Goal: Information Seeking & Learning: Learn about a topic

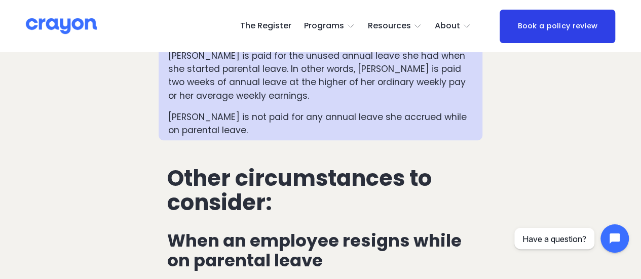
scroll to position [2383, 0]
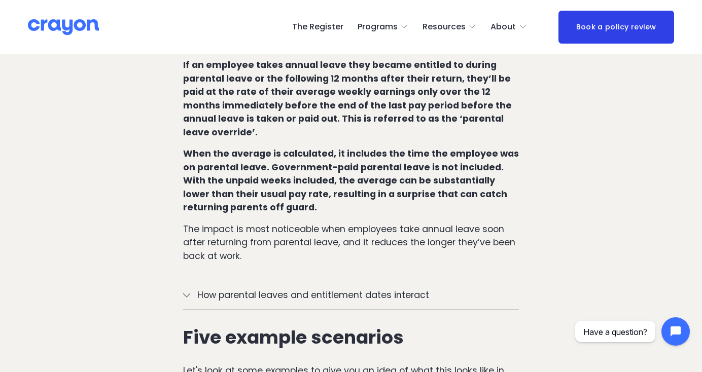
scroll to position [862, 0]
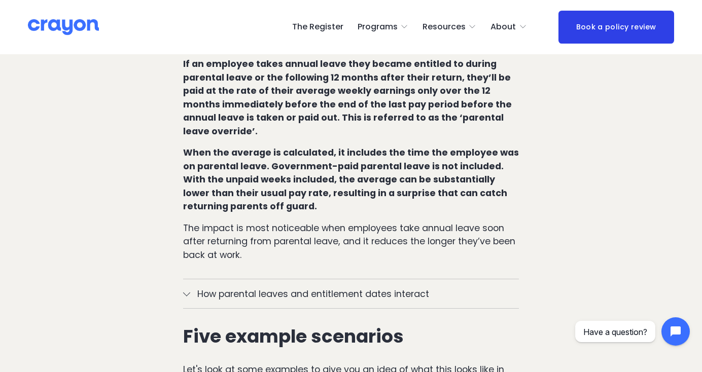
click at [216, 287] on span "How parental leaves and entitlement dates interact" at bounding box center [354, 294] width 329 height 14
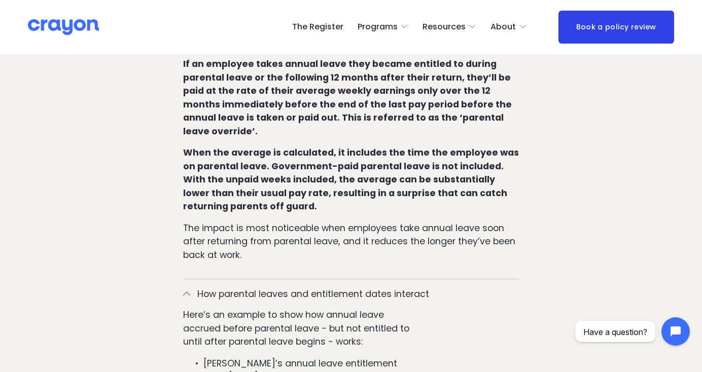
click at [214, 287] on span "How parental leaves and entitlement dates interact" at bounding box center [354, 294] width 329 height 14
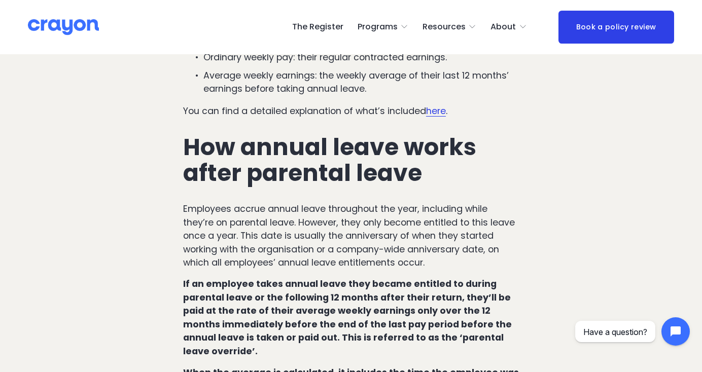
scroll to position [659, 0]
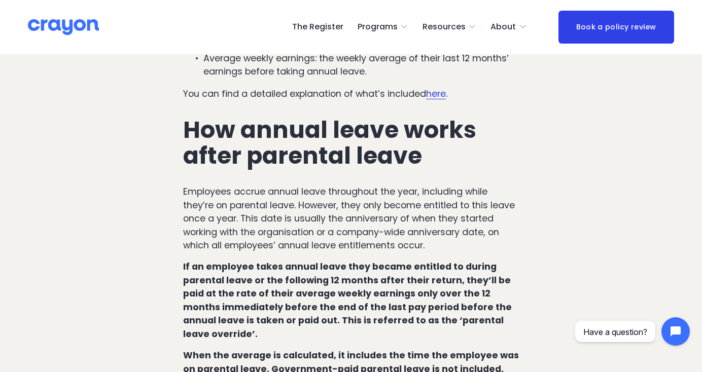
drag, startPoint x: 308, startPoint y: 260, endPoint x: 370, endPoint y: 267, distance: 62.3
click at [370, 267] on p "If an employee takes annual leave they became entitled to during parental leave…" at bounding box center [351, 300] width 336 height 81
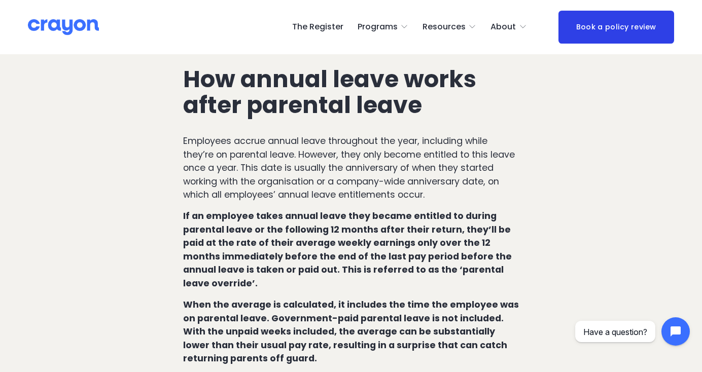
click at [385, 134] on p "Employees accrue annual leave throughout the year, including while they’re on p…" at bounding box center [351, 167] width 336 height 67
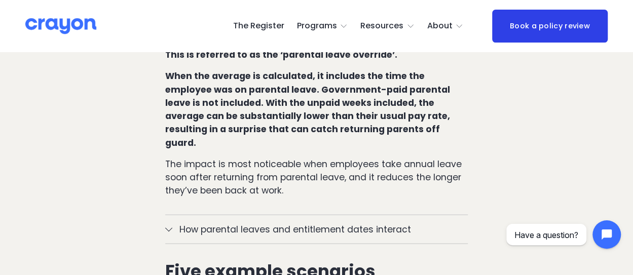
scroll to position [964, 0]
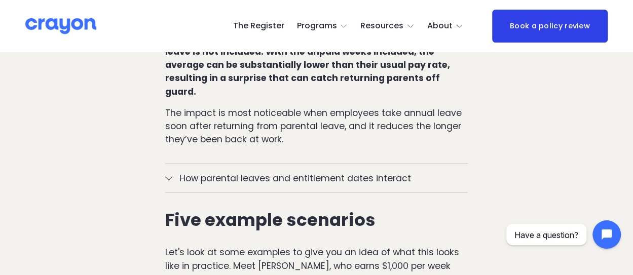
click at [195, 172] on span "How parental leaves and entitlement dates interact" at bounding box center [320, 178] width 296 height 13
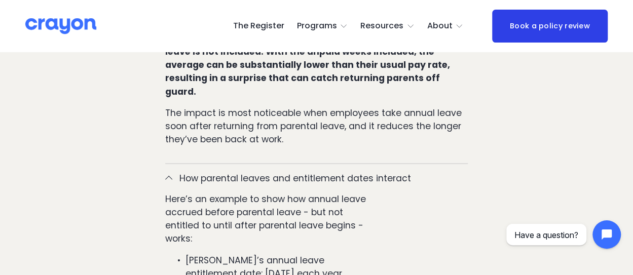
click at [195, 172] on span "How parental leaves and entitlement dates interact" at bounding box center [320, 178] width 296 height 13
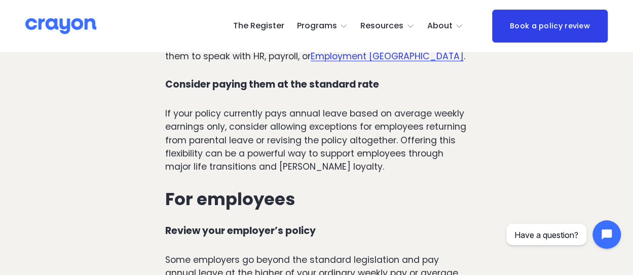
scroll to position [3347, 0]
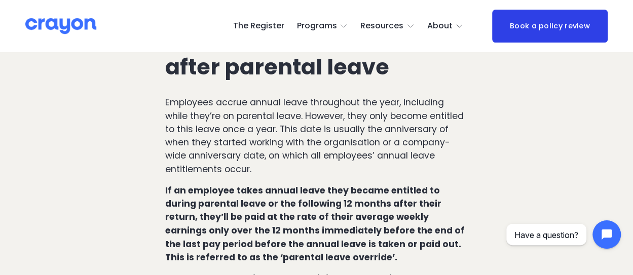
scroll to position [761, 0]
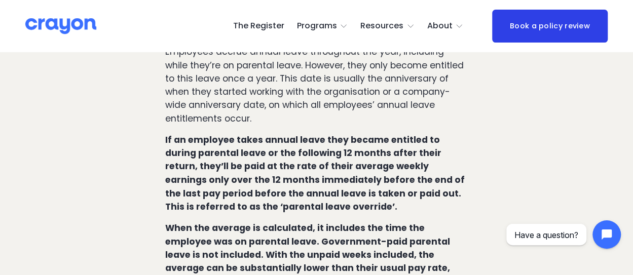
click at [319, 134] on strong "If an employee takes annual leave they became entitled to during parental leave…" at bounding box center [316, 173] width 302 height 79
click at [307, 134] on strong "If an employee takes annual leave they became entitled to during parental leave…" at bounding box center [316, 173] width 302 height 79
drag, startPoint x: 307, startPoint y: 134, endPoint x: 341, endPoint y: 135, distance: 33.5
click at [341, 135] on strong "If an employee takes annual leave they became entitled to during parental leave…" at bounding box center [316, 173] width 302 height 79
click at [338, 166] on p "If an employee takes annual leave they became entitled to during parental leave…" at bounding box center [316, 173] width 303 height 80
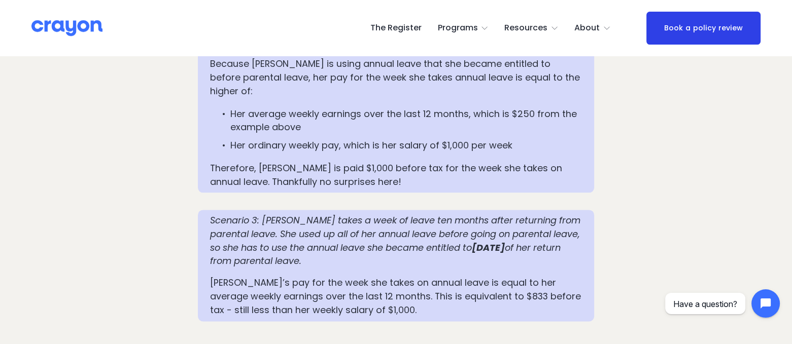
scroll to position [1590, 0]
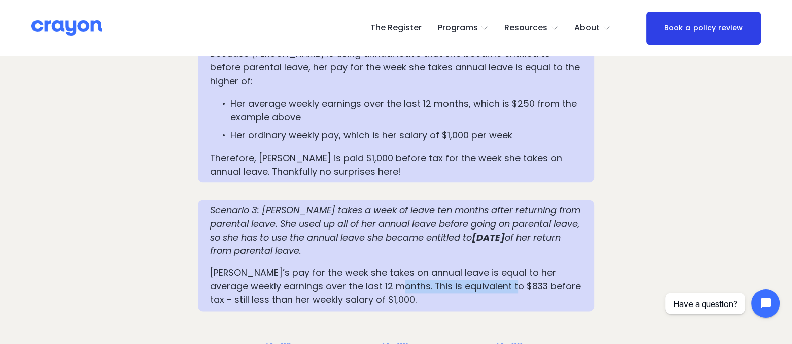
drag, startPoint x: 374, startPoint y: 219, endPoint x: 511, endPoint y: 219, distance: 136.4
click at [501, 266] on p "[PERSON_NAME]’s pay for the week she takes on annual leave is equal to her aver…" at bounding box center [396, 286] width 372 height 41
click at [322, 204] on div "Scenario 3: Mia takes a week of leave ten months after returning from parental …" at bounding box center [396, 255] width 372 height 103
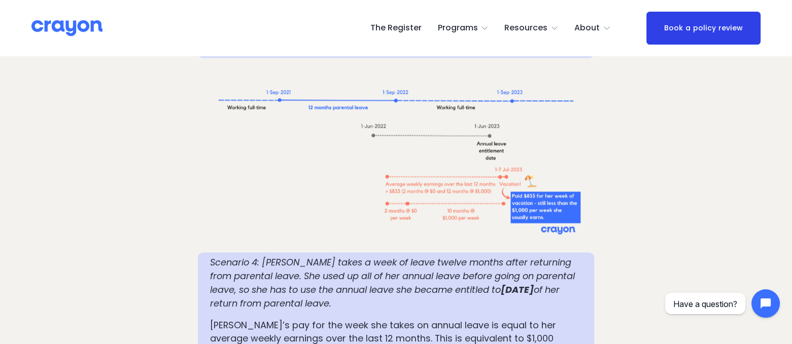
scroll to position [1907, 0]
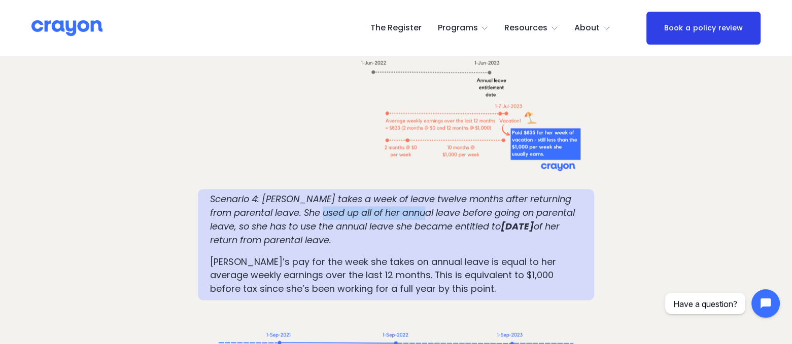
drag, startPoint x: 347, startPoint y: 147, endPoint x: 476, endPoint y: 148, distance: 128.3
click at [454, 193] on em "Scenario 4: [PERSON_NAME] takes a week of leave twelve months after returning f…" at bounding box center [393, 213] width 367 height 40
click at [508, 193] on em "Scenario 4: [PERSON_NAME] takes a week of leave twelve months after returning f…" at bounding box center [393, 213] width 367 height 40
drag, startPoint x: 250, startPoint y: 158, endPoint x: 378, endPoint y: 159, distance: 127.8
click at [378, 193] on em "Scenario 4: [PERSON_NAME] takes a week of leave twelve months after returning f…" at bounding box center [393, 213] width 367 height 40
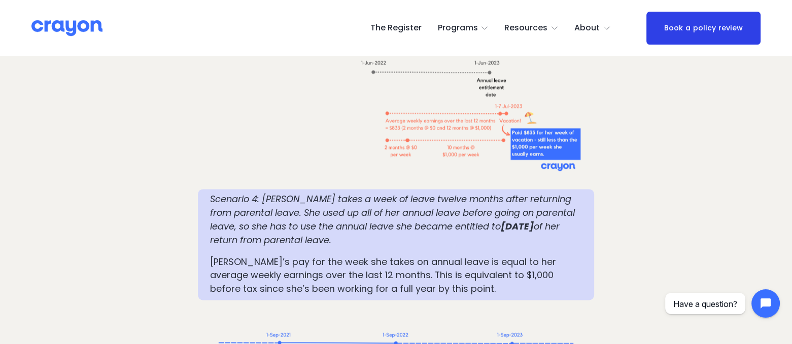
click at [420, 193] on em "Scenario 4: [PERSON_NAME] takes a week of leave twelve months after returning f…" at bounding box center [393, 213] width 367 height 40
drag, startPoint x: 261, startPoint y: 172, endPoint x: 397, endPoint y: 174, distance: 135.4
click at [397, 220] on em "of her return from parental leave." at bounding box center [386, 233] width 352 height 26
click at [434, 193] on p "Scenario 4: Mia takes a week of leave twelve months after returning from parent…" at bounding box center [396, 220] width 372 height 54
drag, startPoint x: 238, startPoint y: 196, endPoint x: 363, endPoint y: 198, distance: 124.3
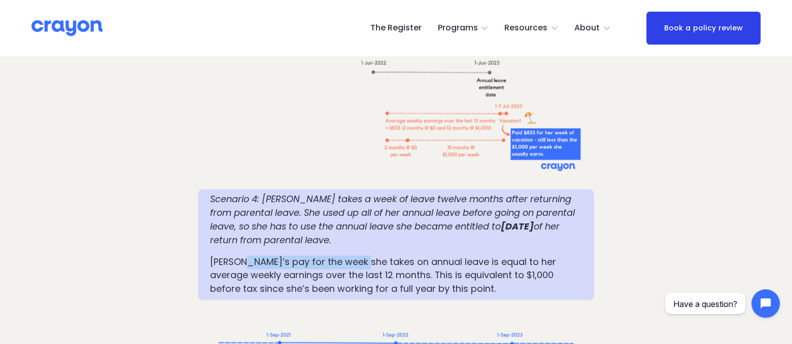
click at [360, 256] on p "Mia’s pay for the week she takes on annual leave is equal to her average weekly…" at bounding box center [396, 276] width 372 height 41
click at [405, 256] on p "Mia’s pay for the week she takes on annual leave is equal to her average weekly…" at bounding box center [396, 276] width 372 height 41
drag, startPoint x: 245, startPoint y: 206, endPoint x: 340, endPoint y: 207, distance: 94.8
click at [340, 256] on p "Mia’s pay for the week she takes on annual leave is equal to her average weekly…" at bounding box center [396, 276] width 372 height 41
click at [406, 256] on p "Mia’s pay for the week she takes on annual leave is equal to her average weekly…" at bounding box center [396, 276] width 372 height 41
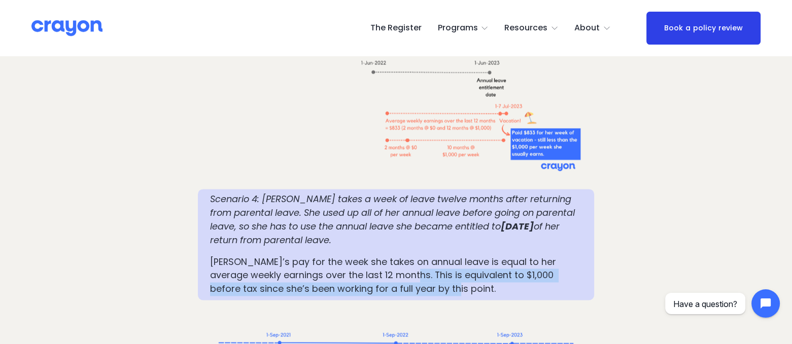
drag, startPoint x: 382, startPoint y: 208, endPoint x: 523, endPoint y: 218, distance: 140.8
click at [523, 256] on p "Mia’s pay for the week she takes on annual leave is equal to her average weekly…" at bounding box center [396, 276] width 372 height 41
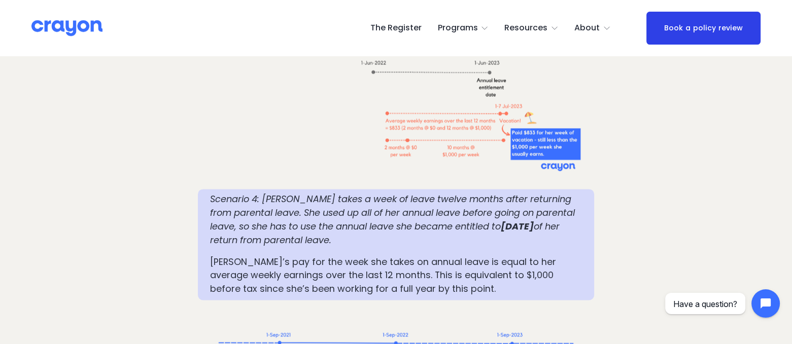
click at [282, 256] on p "Mia’s pay for the week she takes on annual leave is equal to her average weekly…" at bounding box center [396, 276] width 372 height 41
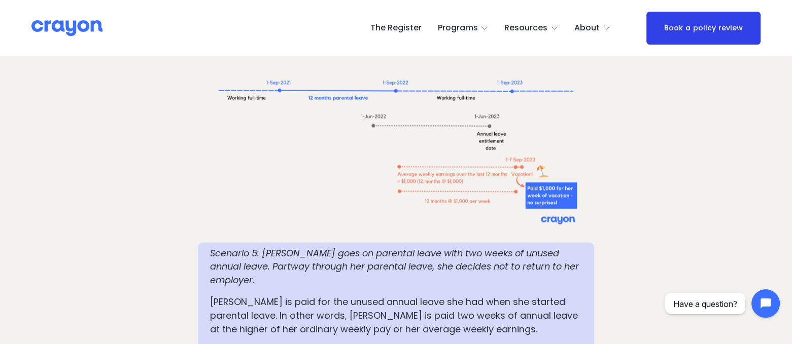
scroll to position [2161, 0]
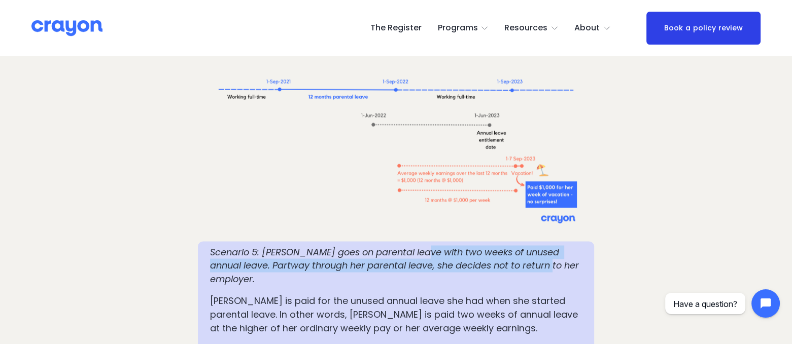
drag, startPoint x: 423, startPoint y: 187, endPoint x: 540, endPoint y: 196, distance: 117.0
click at [541, 245] on em "Scenario 5: Mia goes on parental leave with two weeks of unused annual leave. P…" at bounding box center [395, 265] width 371 height 40
click at [325, 245] on em "Scenario 5: Mia goes on parental leave with two weeks of unused annual leave. P…" at bounding box center [395, 265] width 371 height 40
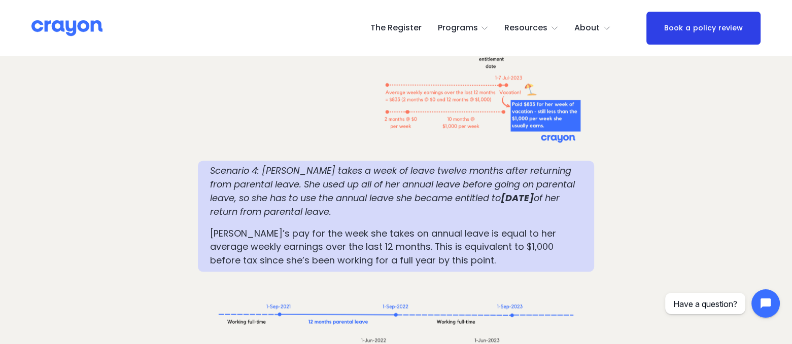
scroll to position [1907, 0]
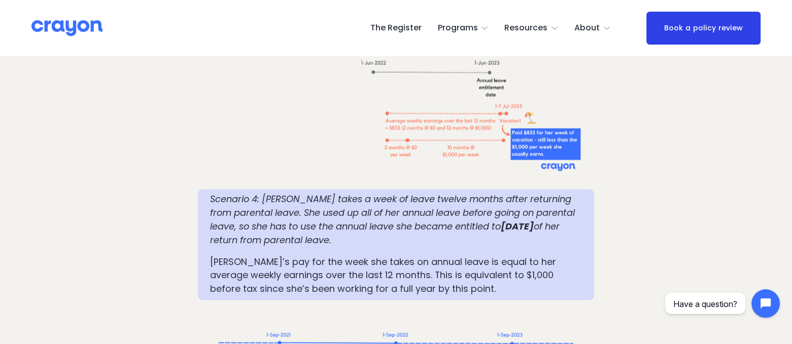
drag, startPoint x: 467, startPoint y: 158, endPoint x: 550, endPoint y: 170, distance: 84.6
click at [550, 193] on p "Scenario 4: Mia takes a week of leave twelve months after returning from parent…" at bounding box center [396, 220] width 372 height 54
click at [434, 193] on em "Scenario 4: Mia takes a week of leave twelve months after returning from parent…" at bounding box center [393, 213] width 367 height 40
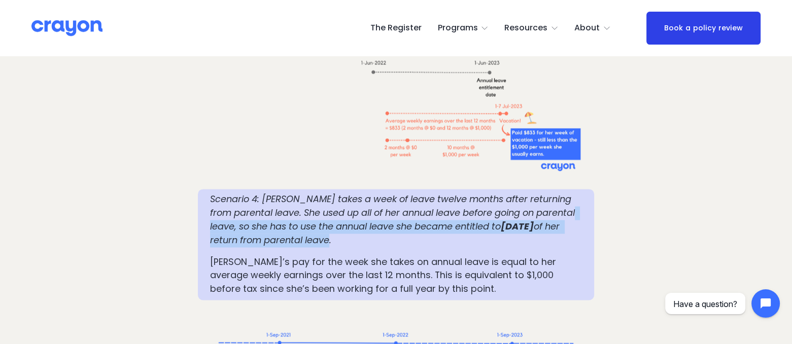
drag, startPoint x: 248, startPoint y: 157, endPoint x: 398, endPoint y: 173, distance: 150.5
click at [398, 193] on p "Scenario 4: Mia takes a week of leave twelve months after returning from parent…" at bounding box center [396, 220] width 372 height 54
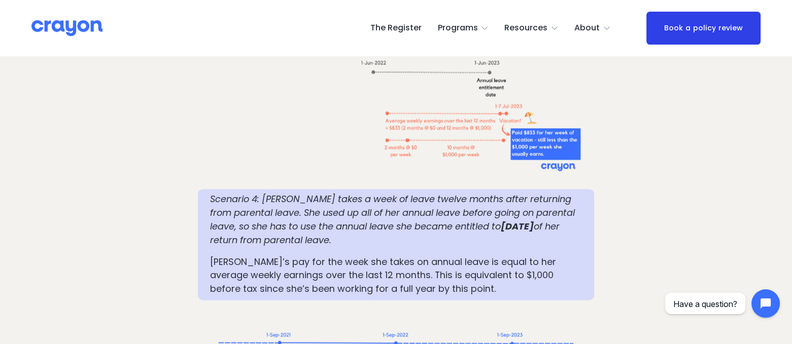
click at [381, 232] on div "Scenario 4: Mia takes a week of leave twelve months after returning from parent…" at bounding box center [396, 244] width 396 height 111
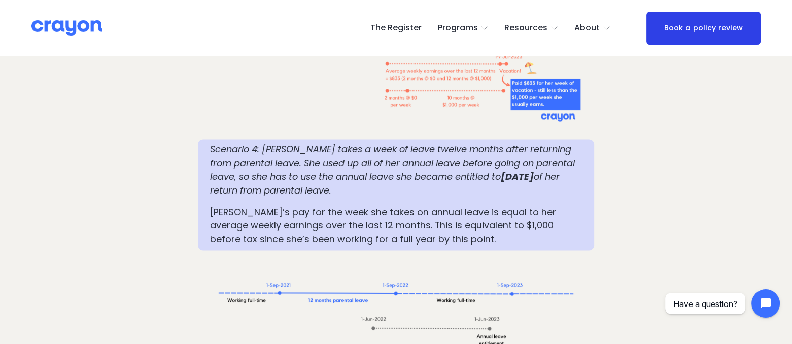
scroll to position [1958, 0]
click at [406, 142] on em "Scenario 4: Mia takes a week of leave twelve months after returning from parent…" at bounding box center [393, 162] width 367 height 40
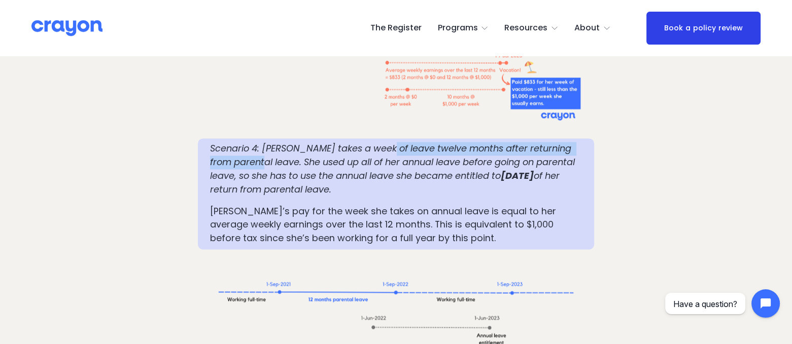
drag, startPoint x: 406, startPoint y: 84, endPoint x: 279, endPoint y: 98, distance: 127.6
click at [279, 142] on em "Scenario 4: Mia takes a week of leave twelve months after returning from parent…" at bounding box center [393, 162] width 367 height 40
click at [471, 205] on p "Mia’s pay for the week she takes on annual leave is equal to her average weekly…" at bounding box center [396, 225] width 372 height 41
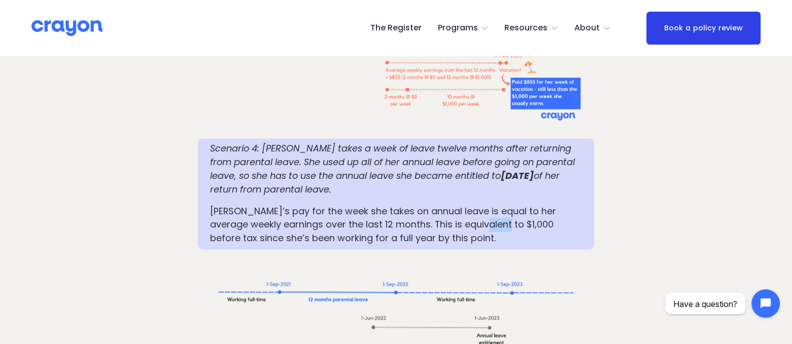
click at [471, 205] on p "Mia’s pay for the week she takes on annual leave is equal to her average weekly…" at bounding box center [396, 225] width 372 height 41
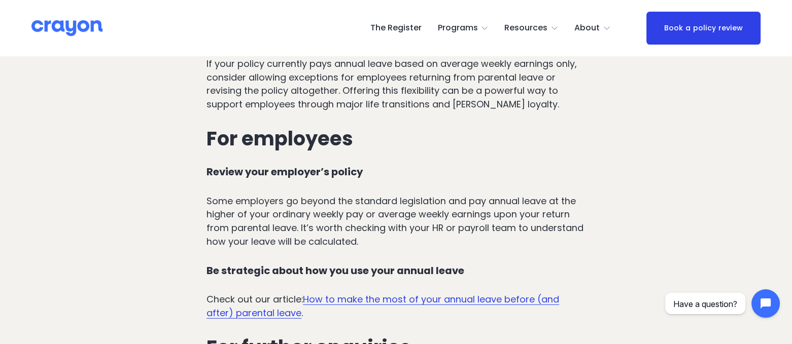
scroll to position [3648, 0]
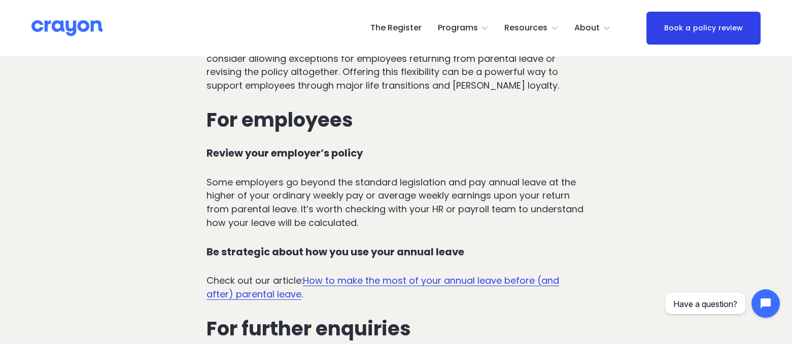
click at [351, 274] on link "How to make the most of your annual leave before (and after) parental leave" at bounding box center [382, 287] width 352 height 26
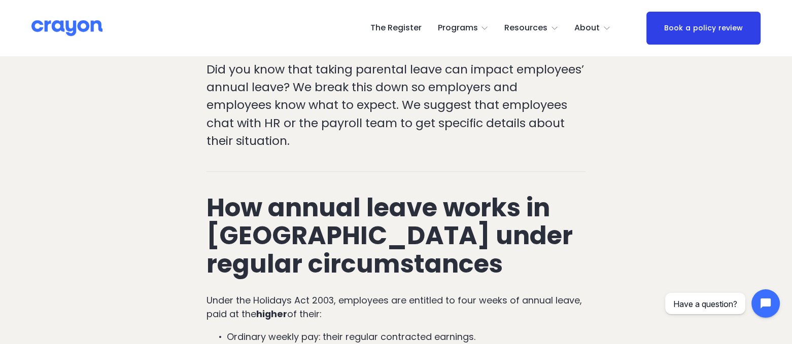
scroll to position [507, 0]
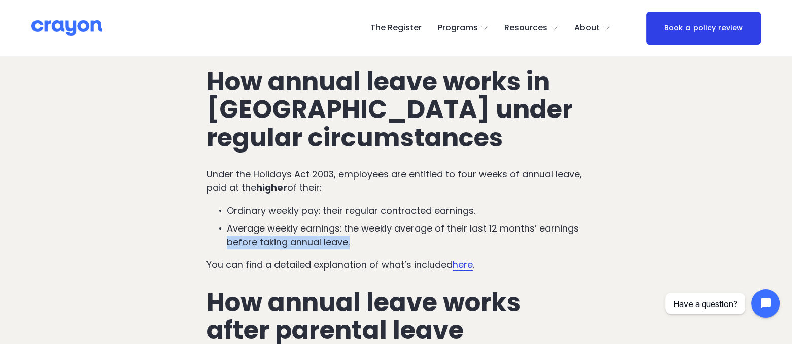
drag, startPoint x: 228, startPoint y: 202, endPoint x: 355, endPoint y: 208, distance: 127.5
click at [355, 222] on p "Average weekly earnings: the weekly average of their last 12 months’ earnings b…" at bounding box center [406, 235] width 359 height 27
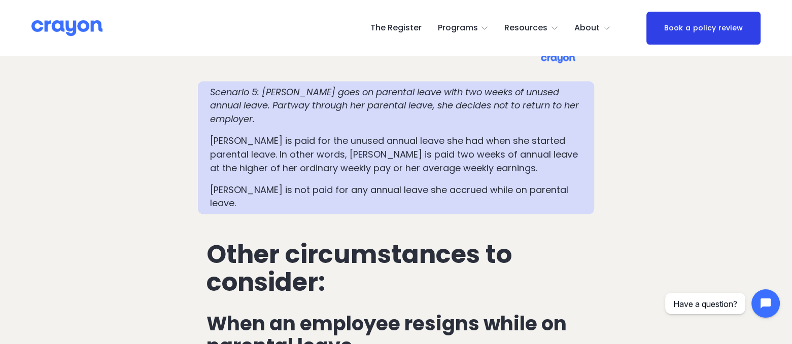
scroll to position [2472, 0]
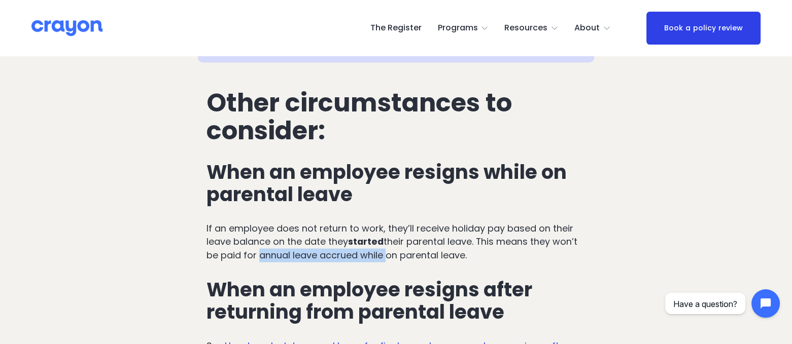
drag, startPoint x: 255, startPoint y: 166, endPoint x: 384, endPoint y: 166, distance: 128.8
click at [384, 222] on p "If an employee does not return to work, they’ll receive holiday pay based on th…" at bounding box center [395, 242] width 379 height 41
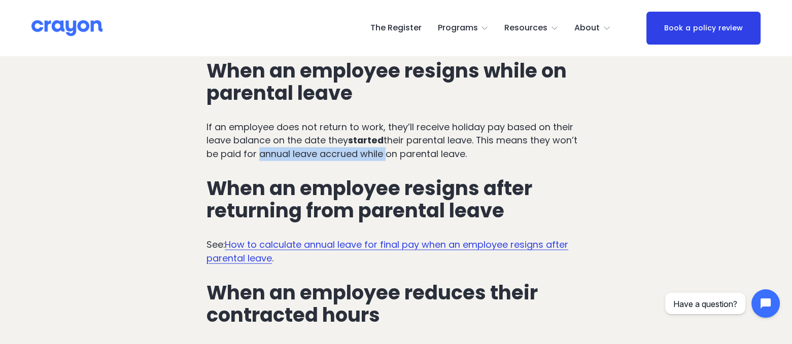
scroll to position [2536, 0]
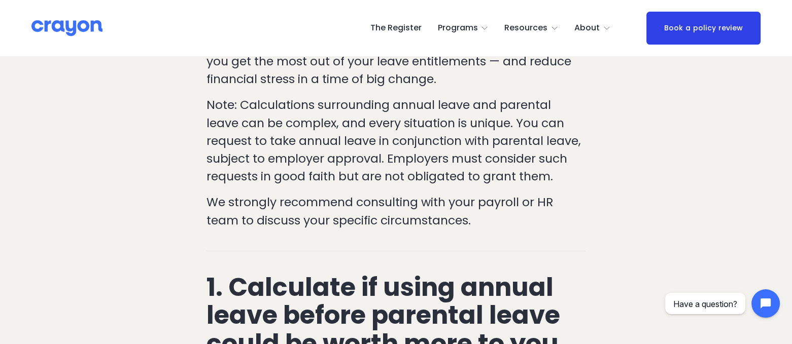
scroll to position [570, 0]
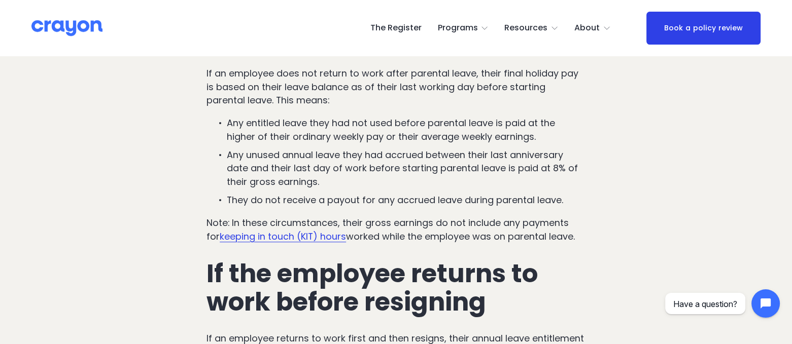
scroll to position [950, 0]
